Goal: Find specific page/section: Find specific page/section

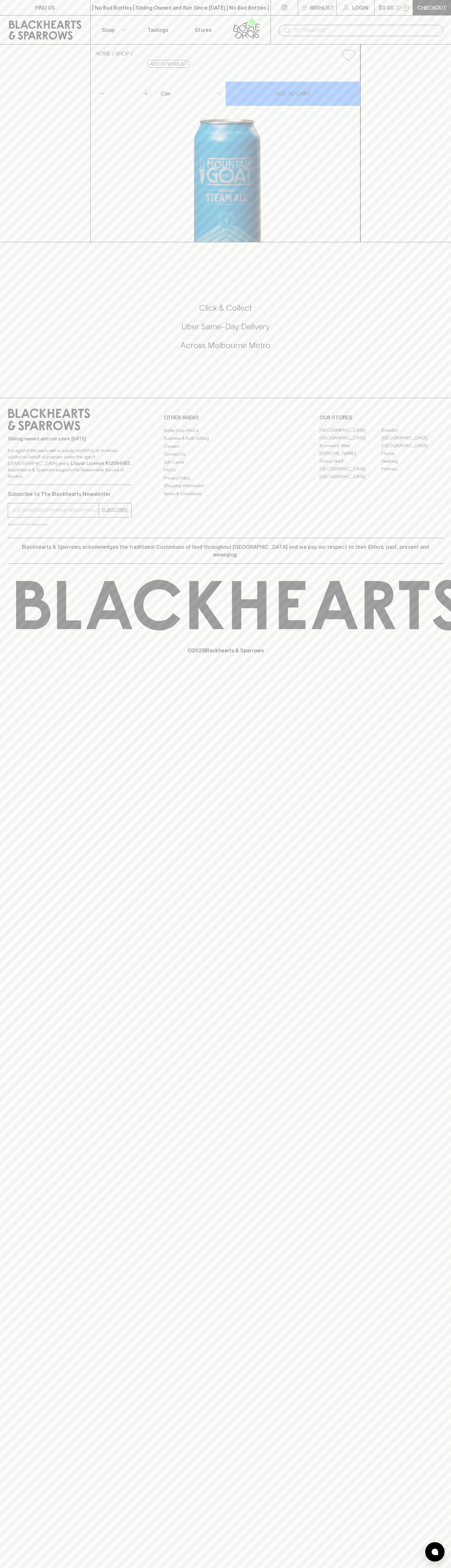
click at [208, 15] on link "Stores" at bounding box center [203, 29] width 45 height 29
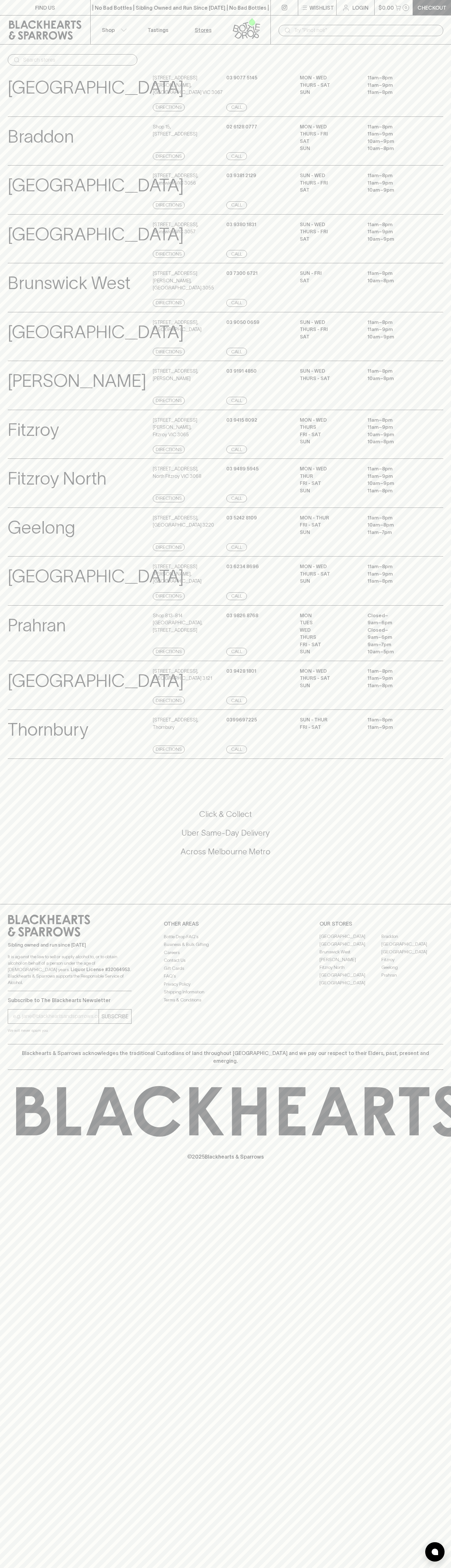
click at [211, 1567] on html "FIND US | No Bad Bottles | Sibling Owned and Run Since [DATE] | No Bad Bottles …" at bounding box center [226, 784] width 451 height 1568
click at [27, 1269] on div "FIND US | No Bad Bottles | Sibling Owned and Run Since [DATE] | No Bad Bottles …" at bounding box center [226, 784] width 451 height 1568
